Goal: Transaction & Acquisition: Obtain resource

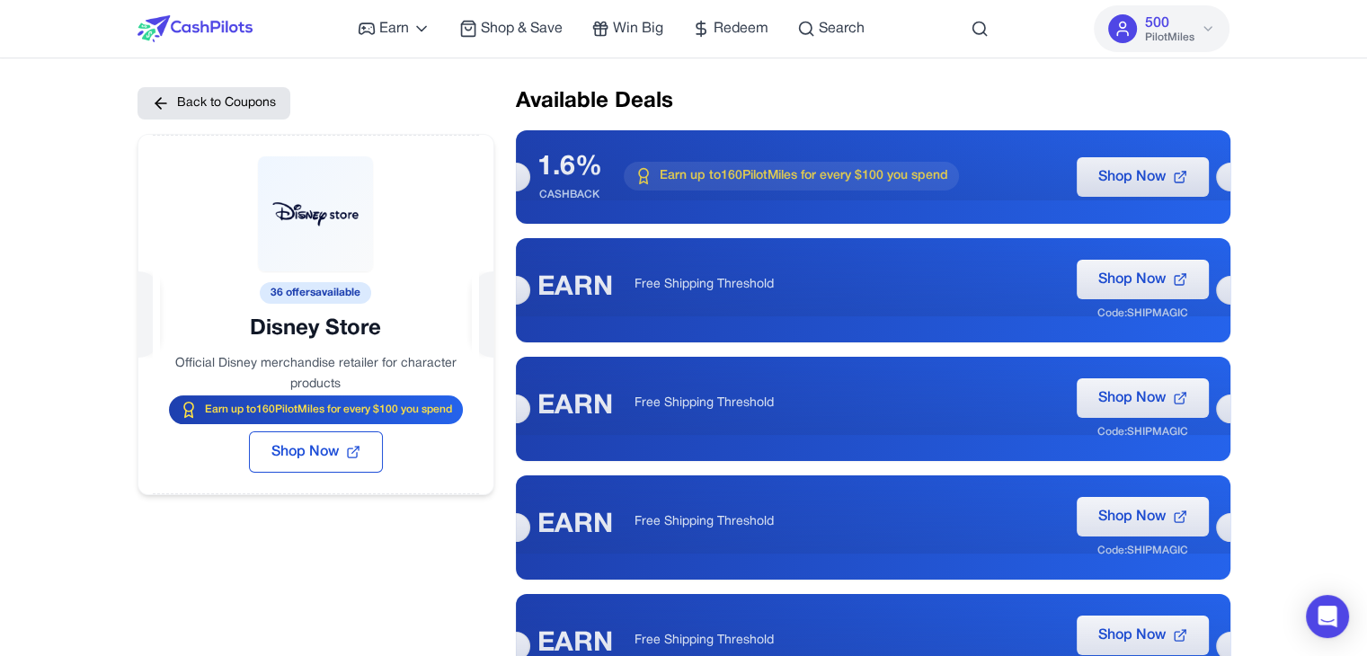
drag, startPoint x: 243, startPoint y: 326, endPoint x: 385, endPoint y: 332, distance: 142.1
click at [385, 332] on div at bounding box center [315, 270] width 355 height 270
click at [376, 335] on div at bounding box center [315, 270] width 355 height 270
drag, startPoint x: 326, startPoint y: 328, endPoint x: 590, endPoint y: 289, distance: 266.1
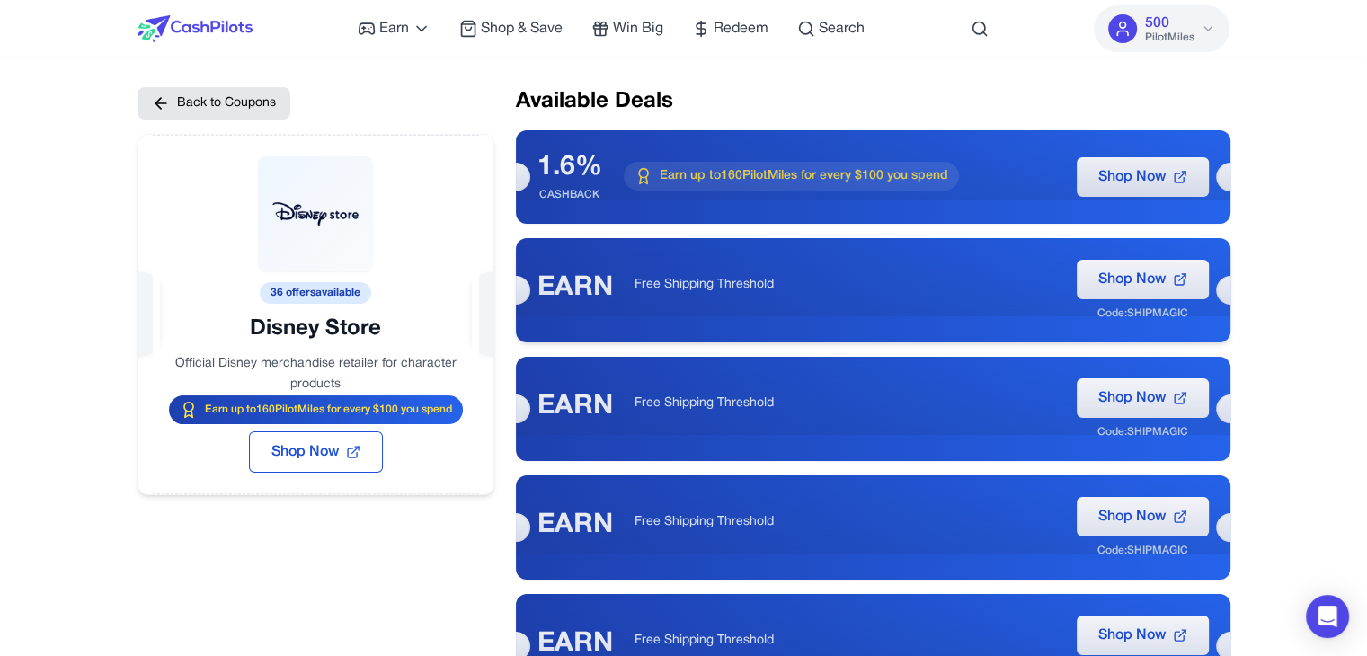
click at [357, 327] on div at bounding box center [315, 270] width 355 height 270
drag, startPoint x: 226, startPoint y: 359, endPoint x: 439, endPoint y: 359, distance: 213.0
click at [439, 359] on div at bounding box center [315, 270] width 355 height 270
click at [363, 321] on div at bounding box center [315, 270] width 355 height 270
drag, startPoint x: 346, startPoint y: 293, endPoint x: 342, endPoint y: 273, distance: 20.1
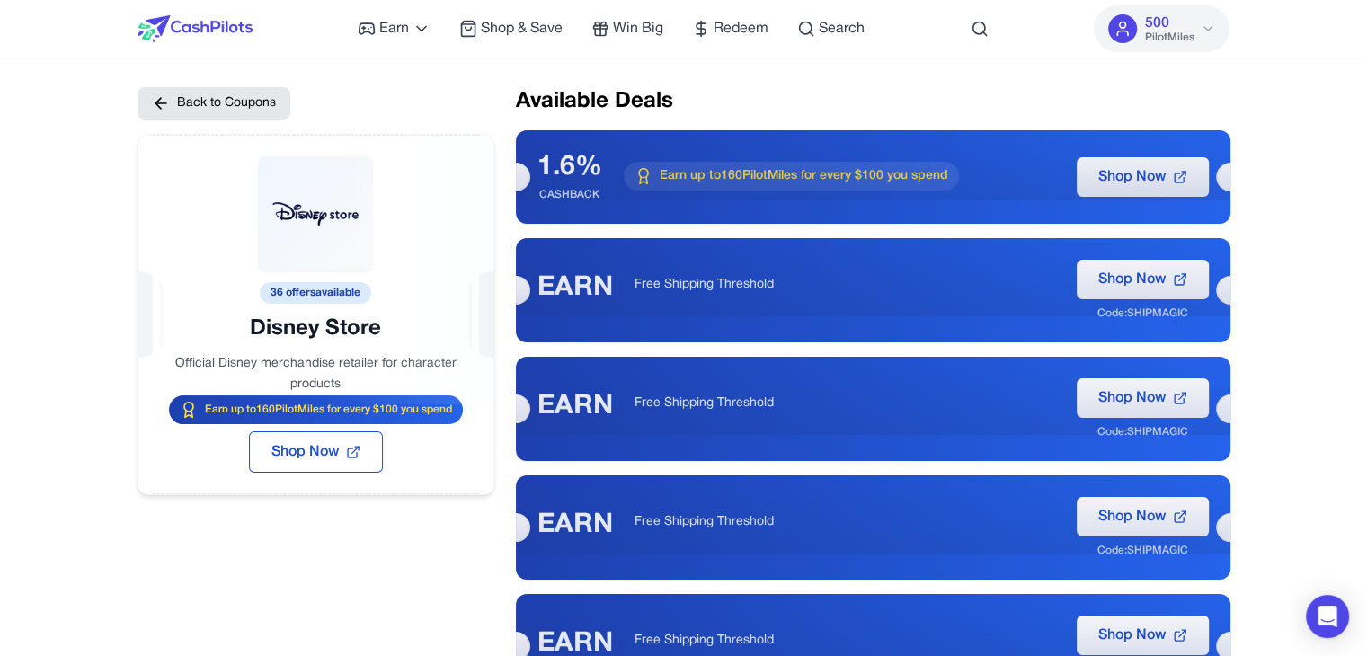
click at [346, 292] on div at bounding box center [315, 270] width 355 height 270
click at [338, 227] on div at bounding box center [315, 270] width 355 height 270
drag, startPoint x: 201, startPoint y: 404, endPoint x: 392, endPoint y: 407, distance: 190.5
click at [392, 407] on span "Earn up to 160 PilotMiles for every $100 you spend" at bounding box center [328, 410] width 247 height 14
click at [457, 409] on div "Earn up to 160 PilotMiles for every $100 you spend" at bounding box center [316, 409] width 294 height 29
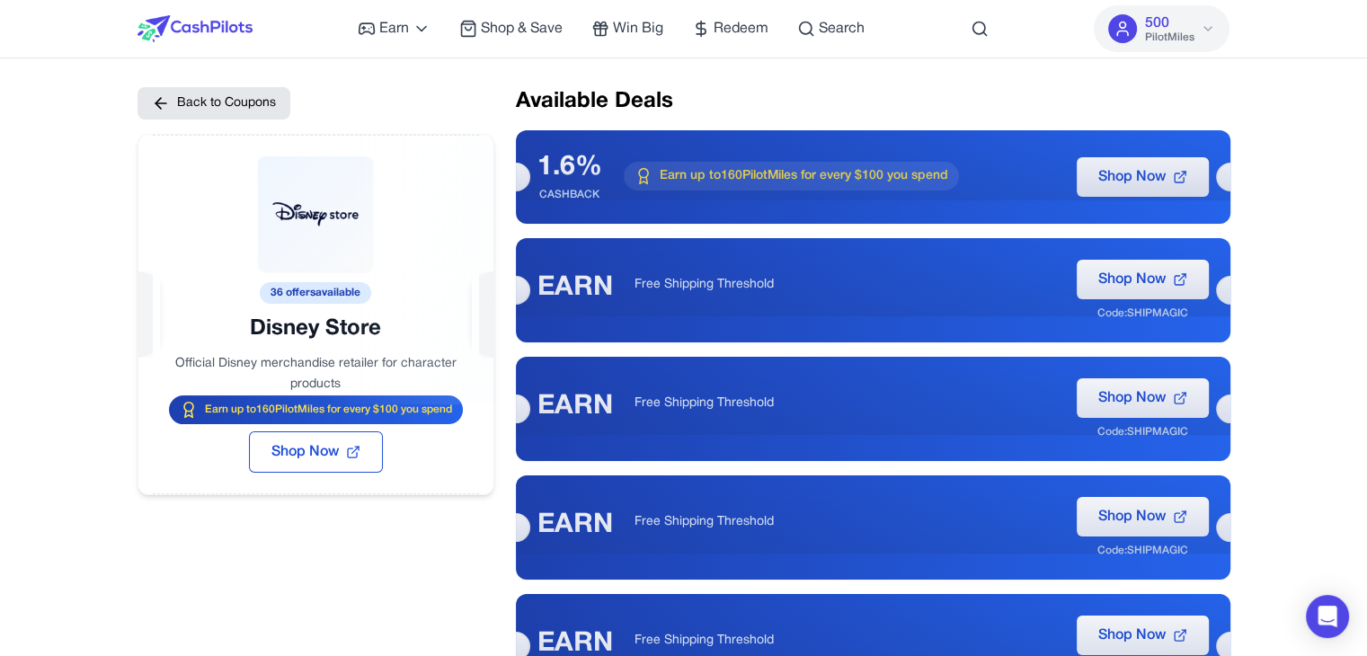
drag, startPoint x: 456, startPoint y: 407, endPoint x: 192, endPoint y: 404, distance: 263.3
click at [192, 404] on div "Earn up to 160 PilotMiles for every $100 you spend" at bounding box center [316, 409] width 294 height 29
copy span "Earn up to 160 PilotMiles for every $100 you spend"
drag, startPoint x: 349, startPoint y: 380, endPoint x: 292, endPoint y: 381, distance: 56.6
click at [292, 381] on div at bounding box center [315, 270] width 355 height 270
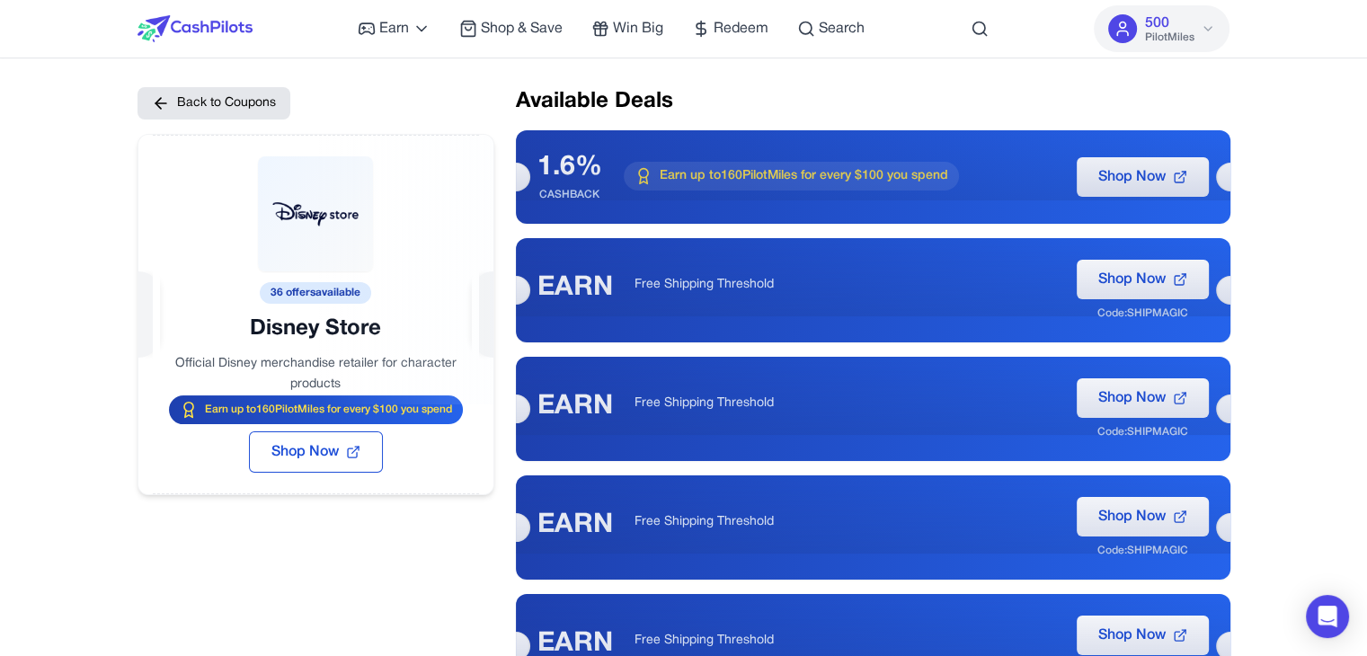
click at [268, 360] on div at bounding box center [315, 270] width 355 height 270
drag, startPoint x: 455, startPoint y: 410, endPoint x: 190, endPoint y: 407, distance: 265.1
click at [190, 407] on div "Earn up to 160 PilotMiles for every $100 you spend" at bounding box center [316, 409] width 294 height 29
copy span "Earn up to 160 PilotMiles for every $100 you spend"
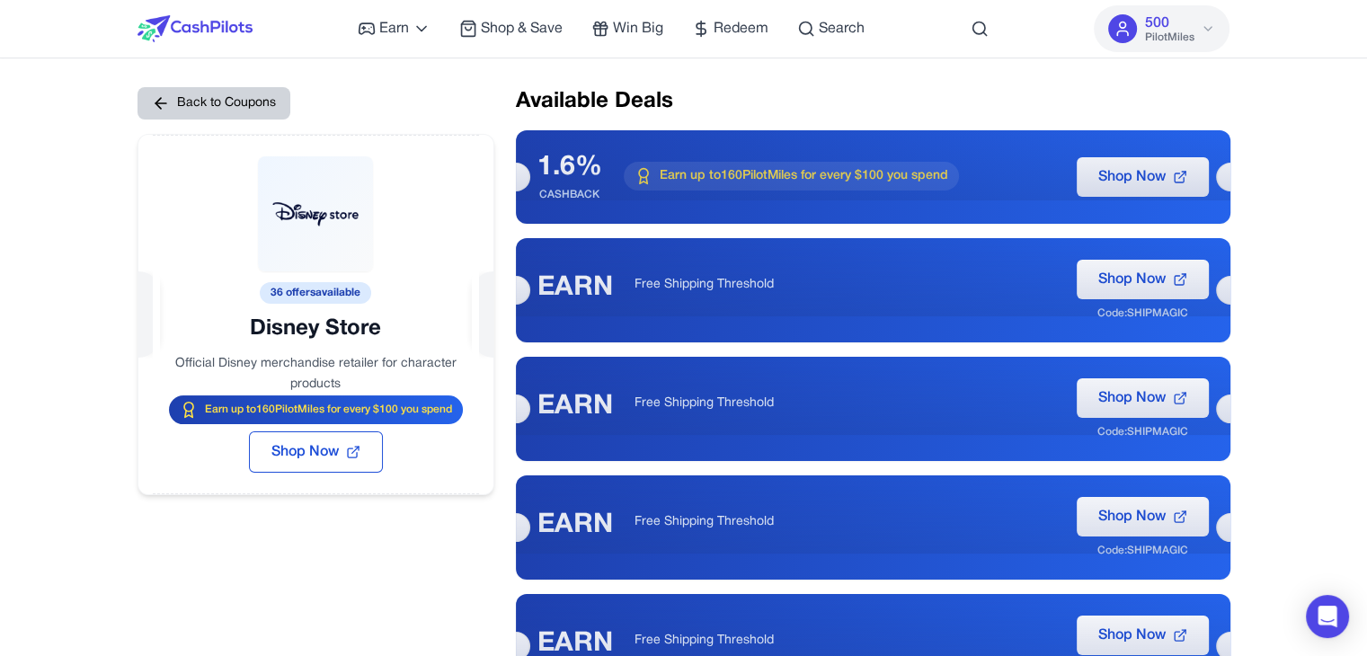
click at [173, 95] on button "Back to Coupons" at bounding box center [213, 103] width 153 height 32
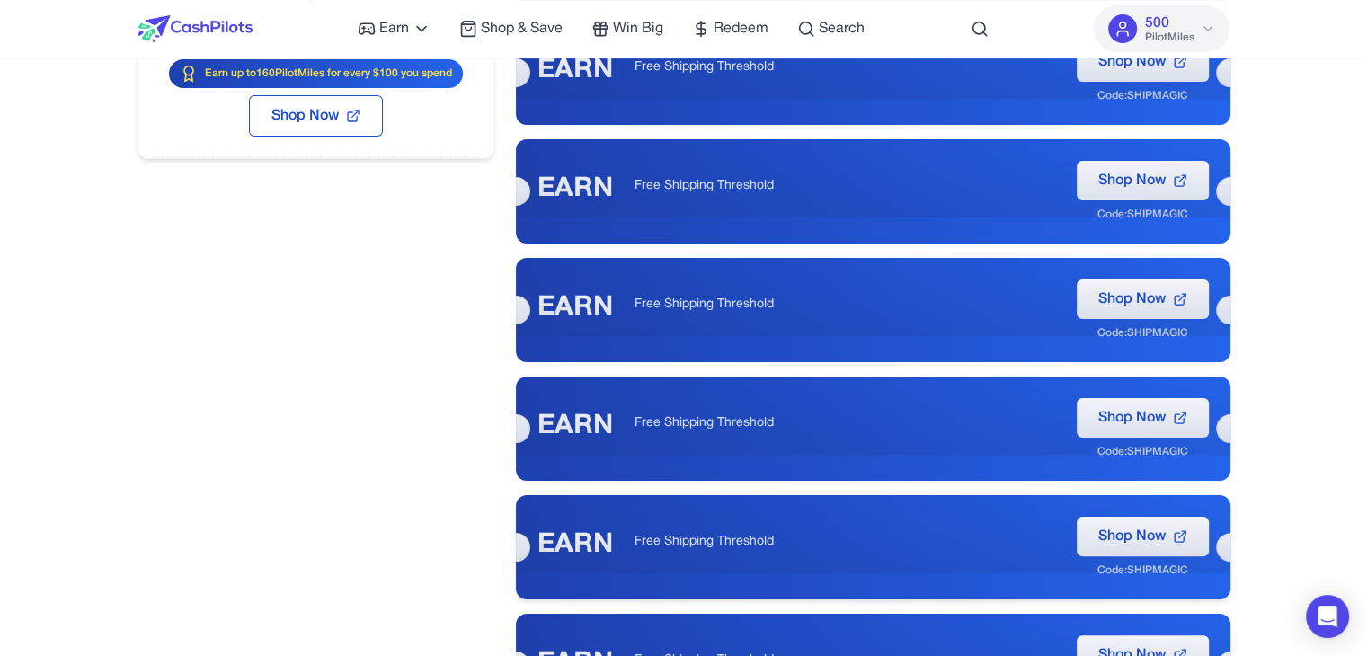
scroll to position [359, 0]
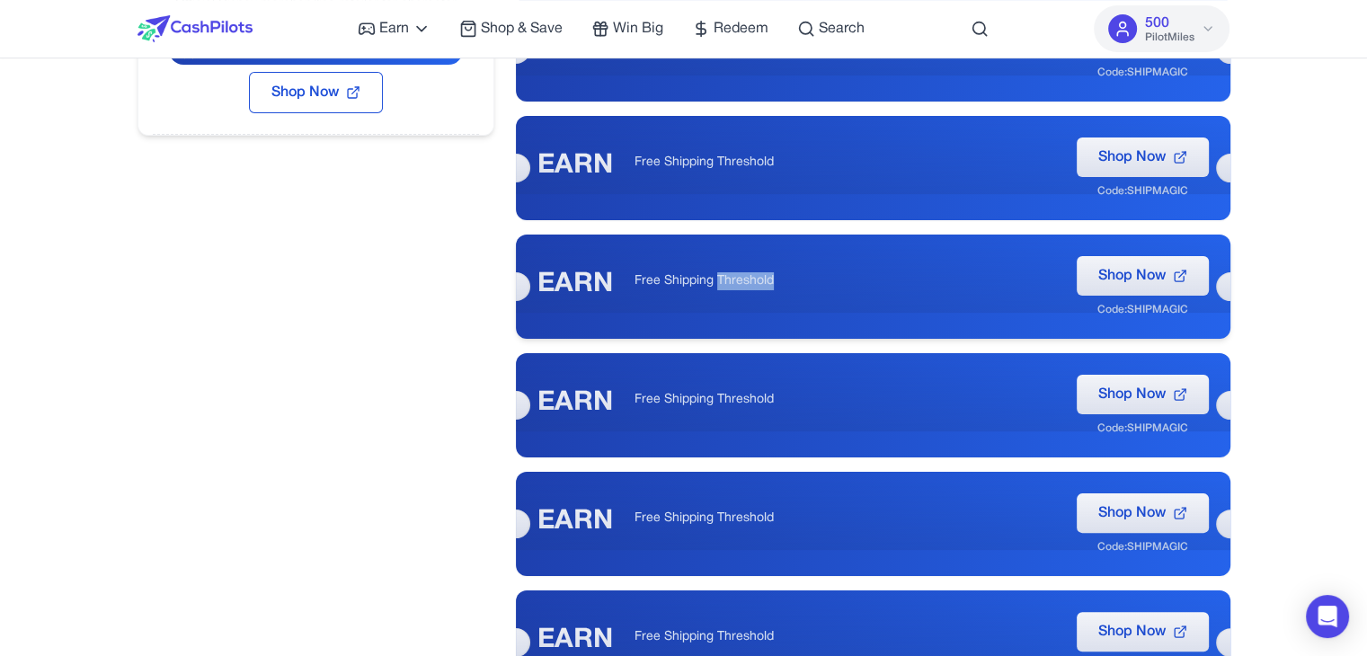
drag, startPoint x: 716, startPoint y: 285, endPoint x: 779, endPoint y: 282, distance: 63.0
click at [779, 282] on p "Free Shipping Threshold" at bounding box center [844, 281] width 421 height 18
